Goal: Task Accomplishment & Management: Manage account settings

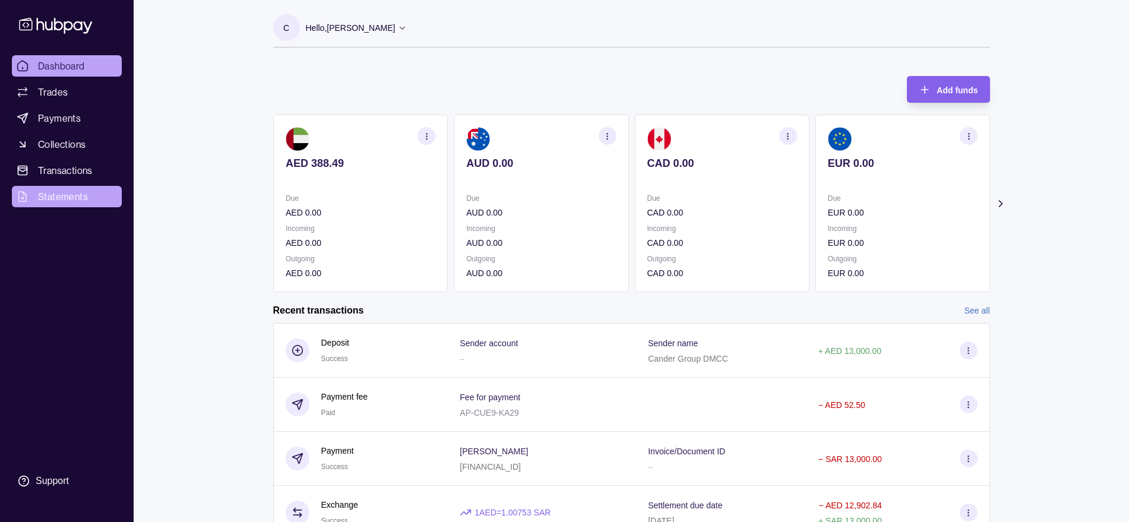
click at [73, 197] on span "Statements" at bounding box center [63, 197] width 50 height 14
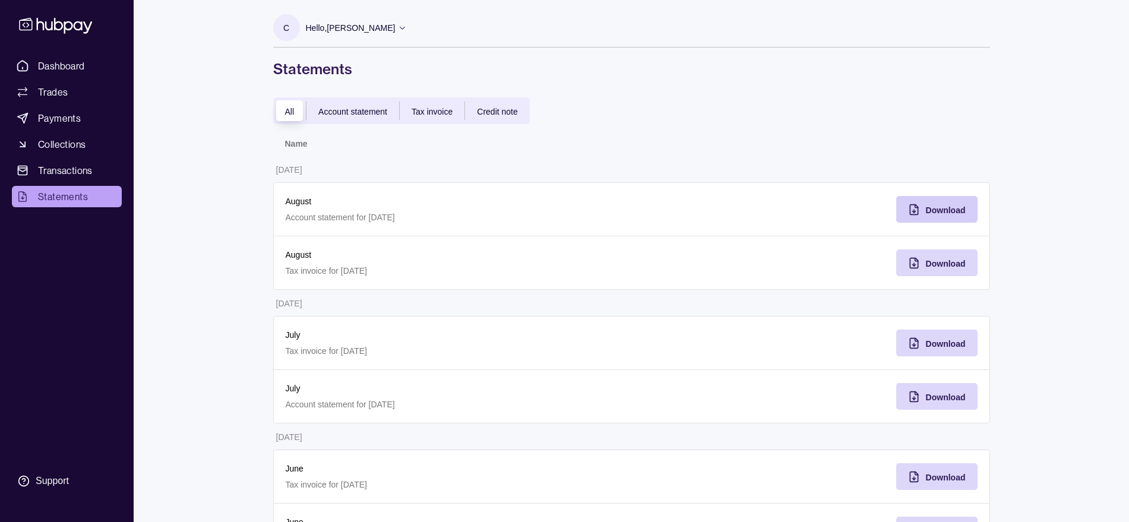
click at [942, 214] on span "Download" at bounding box center [946, 211] width 40 height 10
click at [78, 71] on span "Dashboard" at bounding box center [61, 66] width 47 height 14
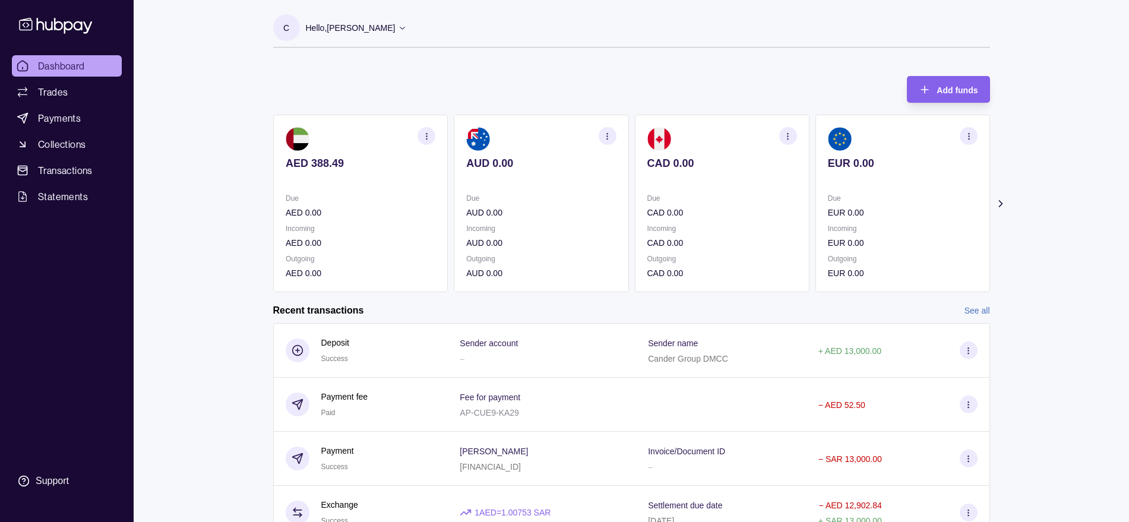
click at [983, 307] on link "See all" at bounding box center [978, 310] width 26 height 13
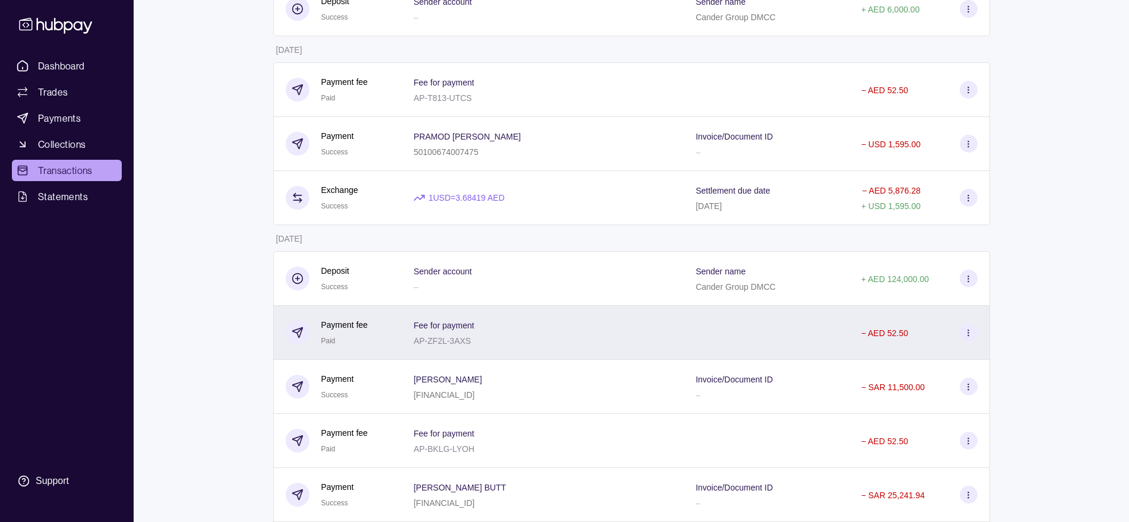
scroll to position [3391, 0]
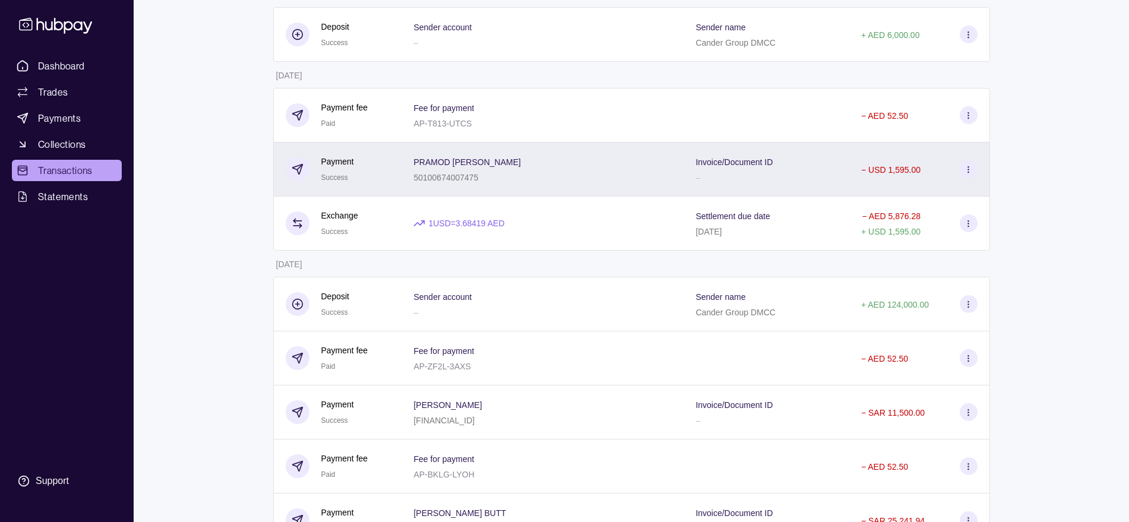
drag, startPoint x: 428, startPoint y: 162, endPoint x: 563, endPoint y: 165, distance: 134.9
click at [563, 165] on div "PRAMOD [PERSON_NAME] 50100674007475" at bounding box center [543, 170] width 282 height 54
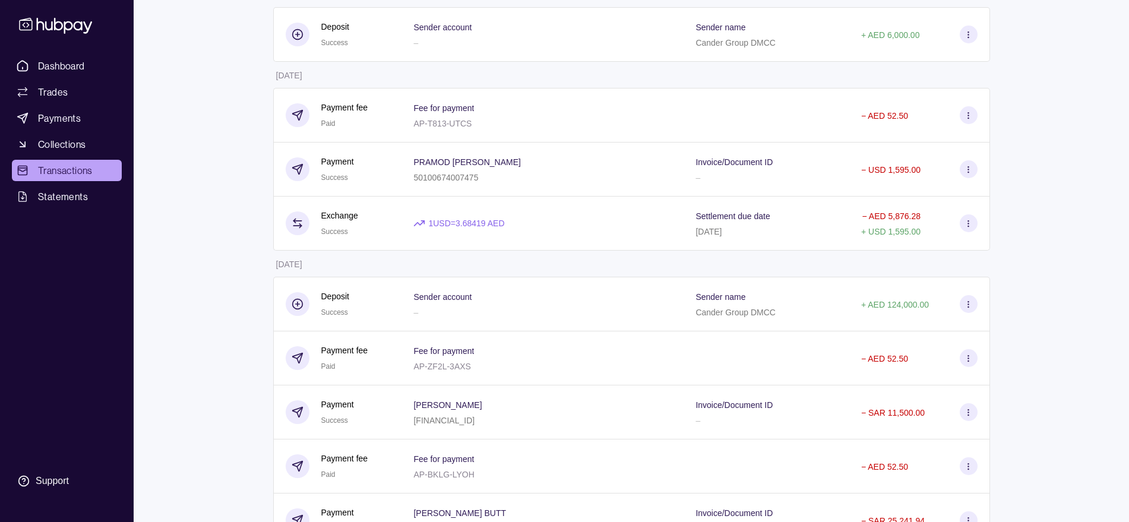
copy p "PRAMOD [PERSON_NAME]"
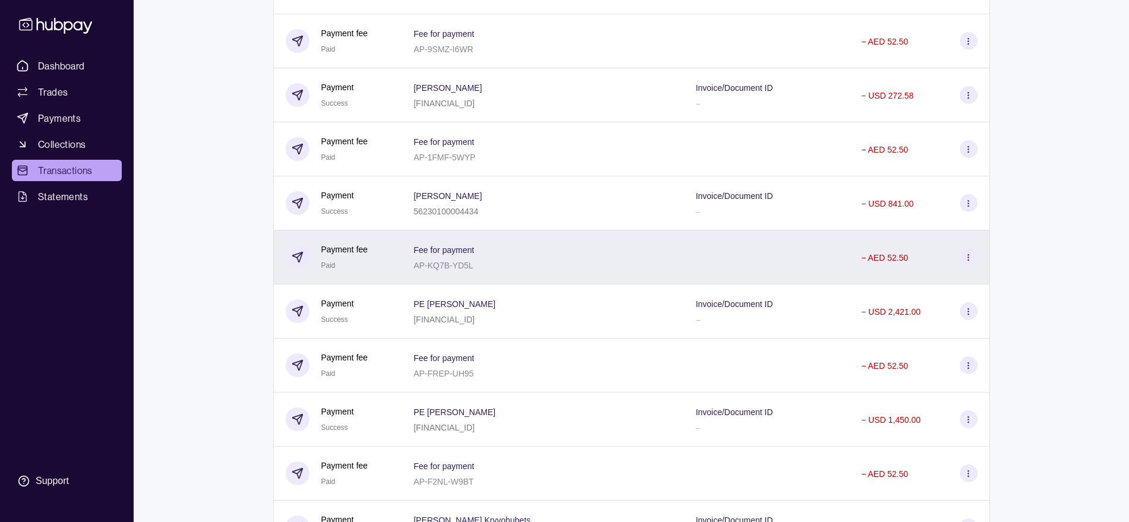
scroll to position [1311, 0]
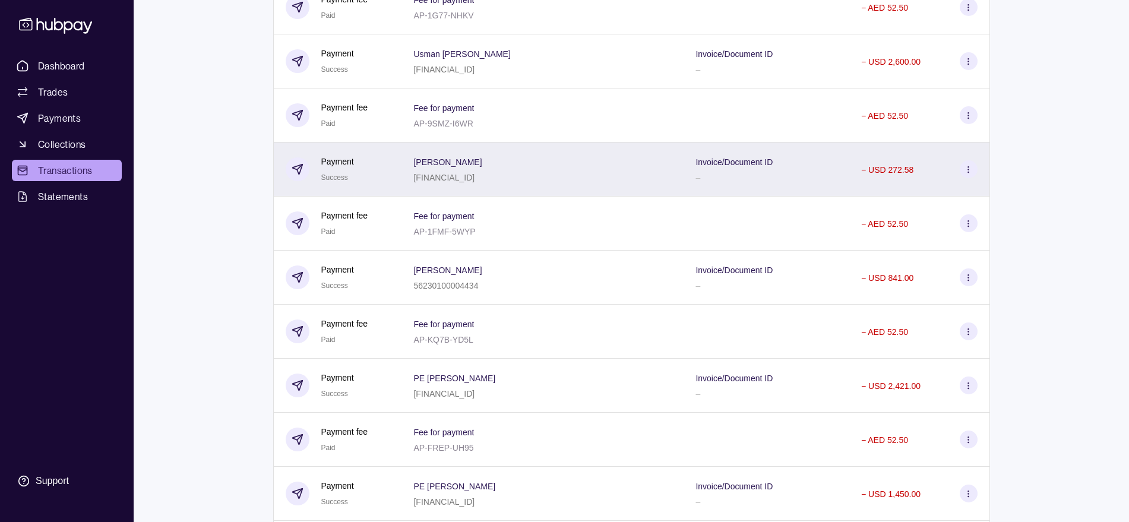
drag, startPoint x: 551, startPoint y: 161, endPoint x: 479, endPoint y: 166, distance: 71.5
click at [479, 166] on section "[PERSON_NAME]" at bounding box center [448, 161] width 68 height 14
copy p "[PERSON_NAME]"
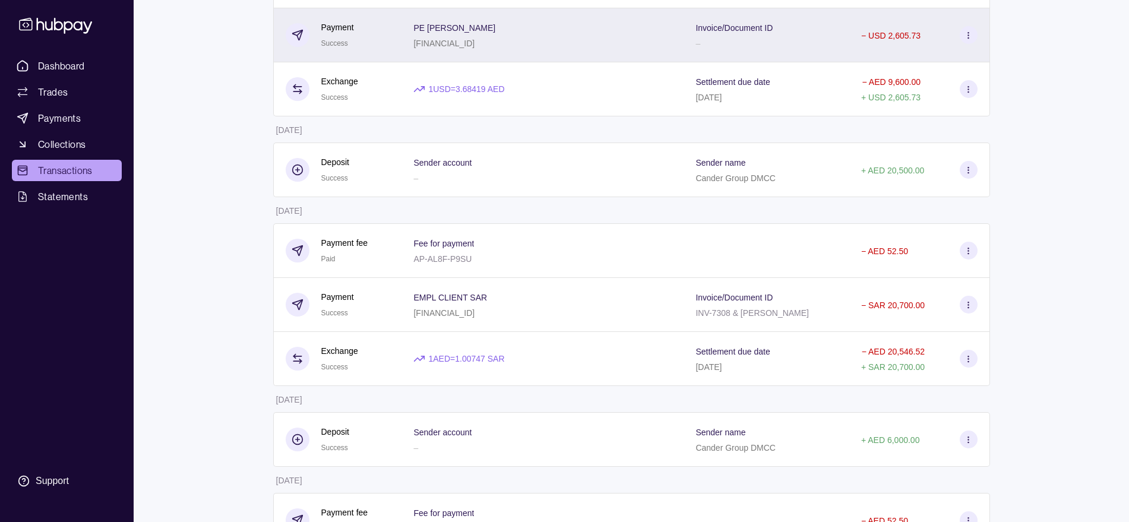
scroll to position [3020, 0]
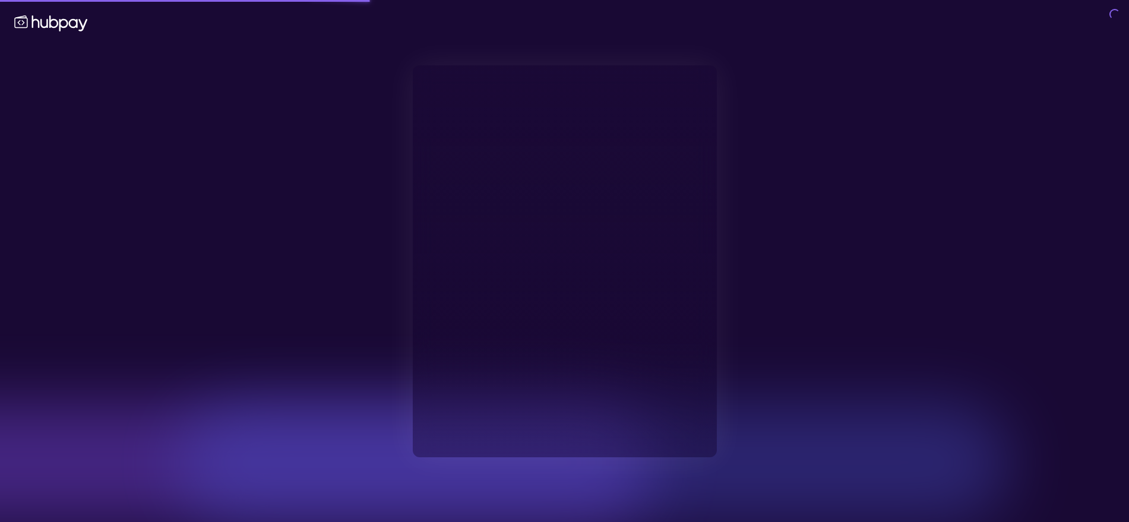
type input "**********"
